Goal: Transaction & Acquisition: Purchase product/service

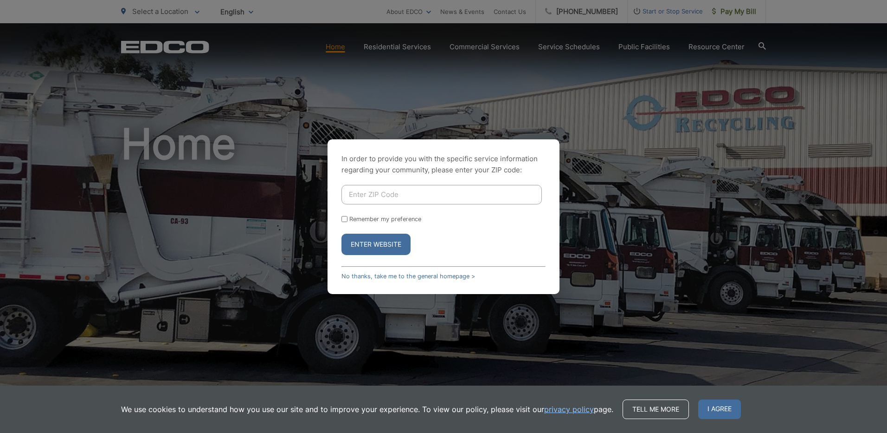
click at [376, 196] on input "Enter ZIP Code" at bounding box center [442, 194] width 200 height 19
type input "92069"
click at [374, 241] on button "Enter Website" at bounding box center [376, 243] width 69 height 21
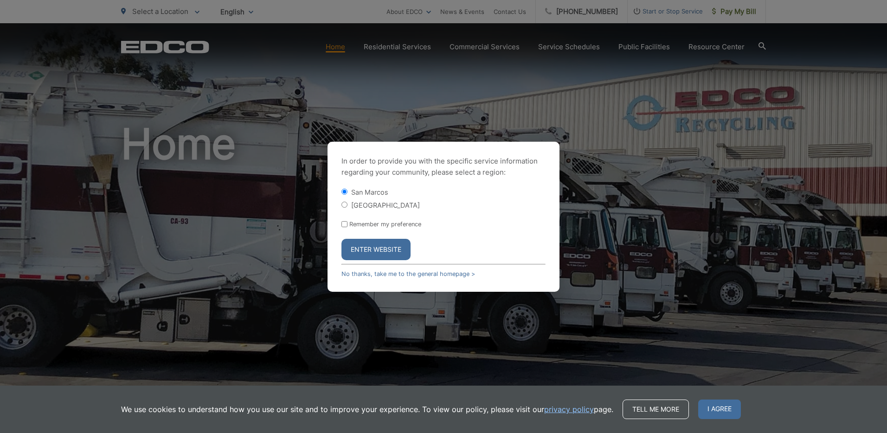
click at [369, 250] on button "Enter Website" at bounding box center [376, 249] width 69 height 21
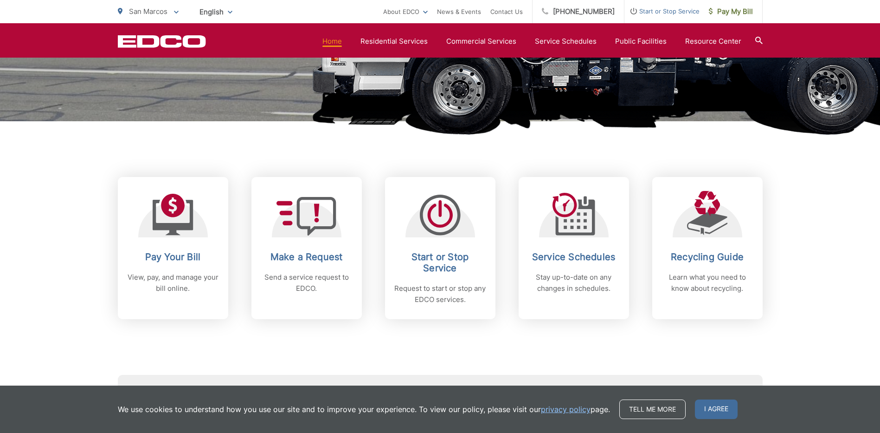
scroll to position [325, 0]
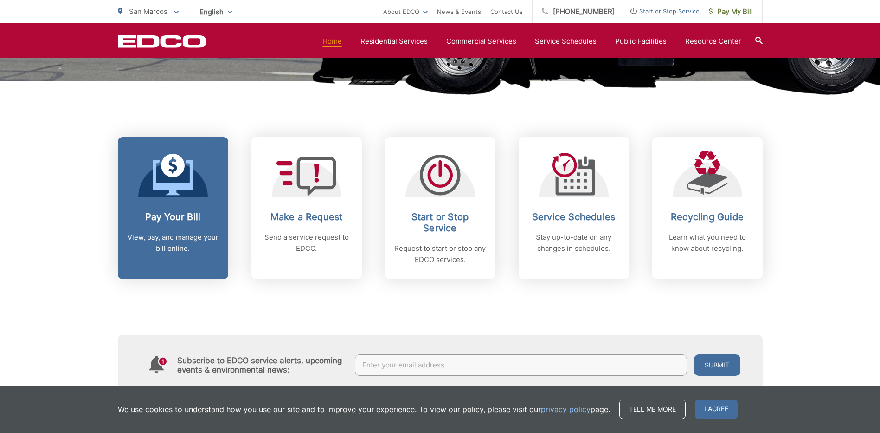
click at [176, 213] on h2 "Pay Your Bill" at bounding box center [173, 216] width 92 height 11
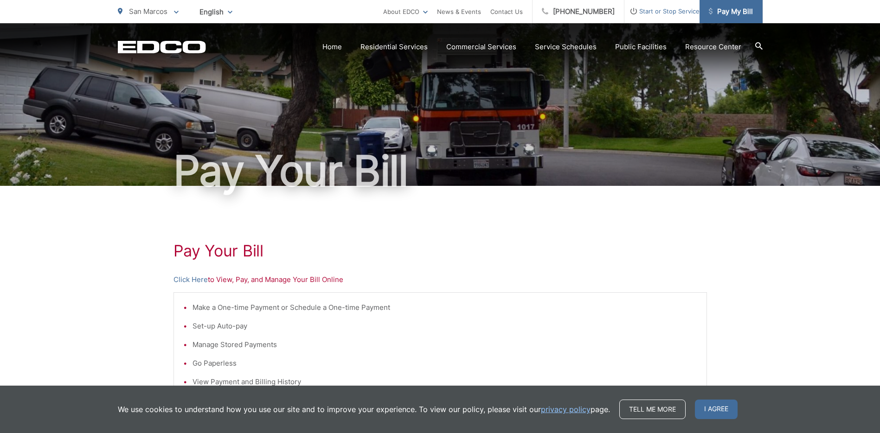
click at [725, 14] on span "Pay My Bill" at bounding box center [731, 11] width 44 height 11
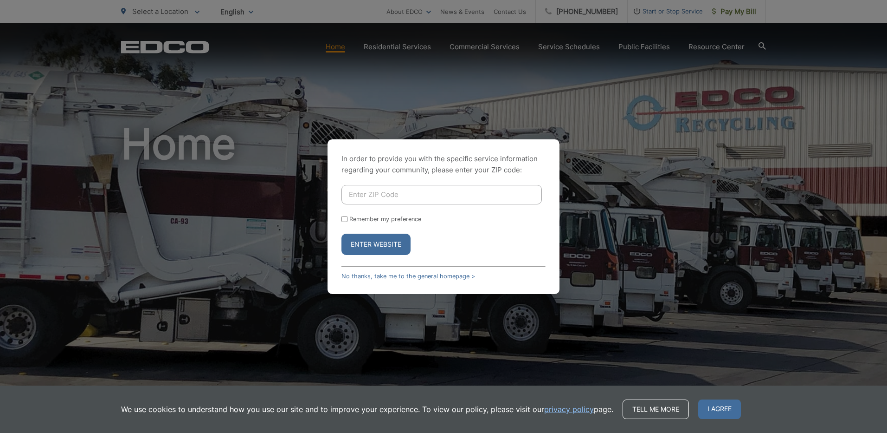
click at [365, 200] on input "Enter ZIP Code" at bounding box center [442, 194] width 200 height 19
type input "92069"
click at [375, 242] on button "Enter Website" at bounding box center [376, 243] width 69 height 21
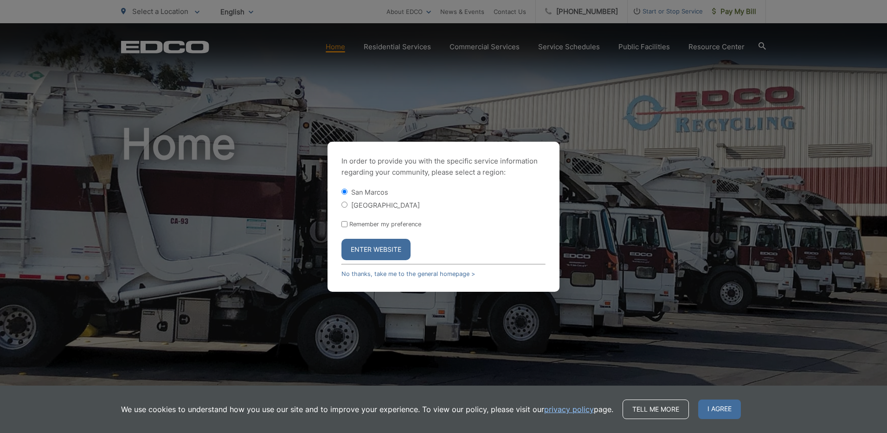
click at [343, 225] on input "Remember my preference" at bounding box center [345, 224] width 6 height 6
checkbox input "true"
click at [375, 246] on button "Enter Website" at bounding box center [376, 249] width 69 height 21
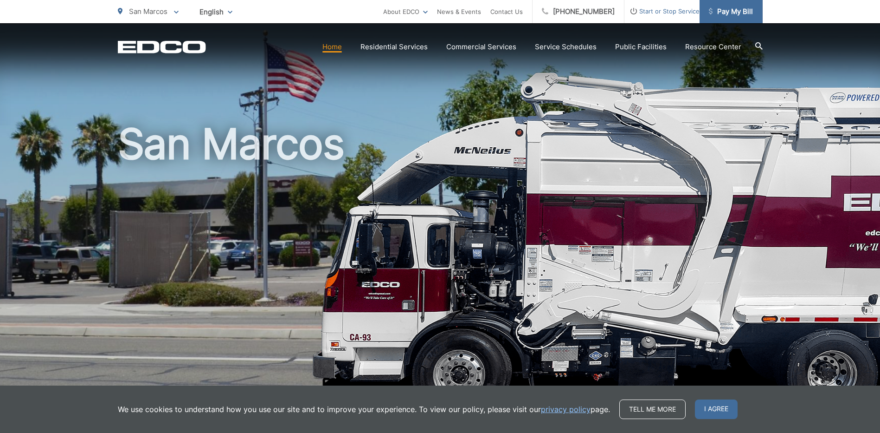
click at [729, 12] on span "Pay My Bill" at bounding box center [731, 11] width 44 height 11
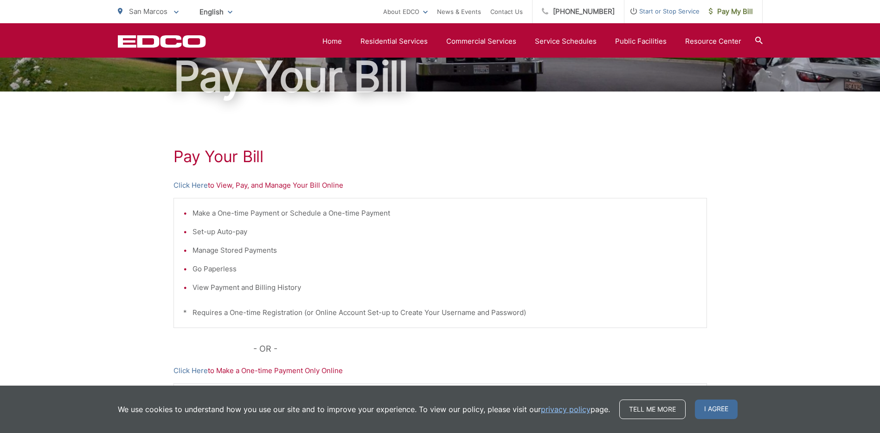
scroll to position [42, 0]
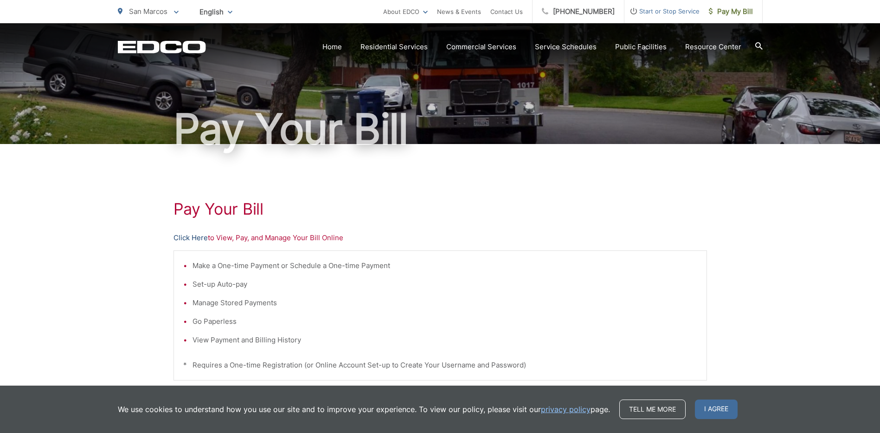
click at [191, 238] on link "Click Here" at bounding box center [191, 237] width 34 height 11
